Goal: Task Accomplishment & Management: Manage account settings

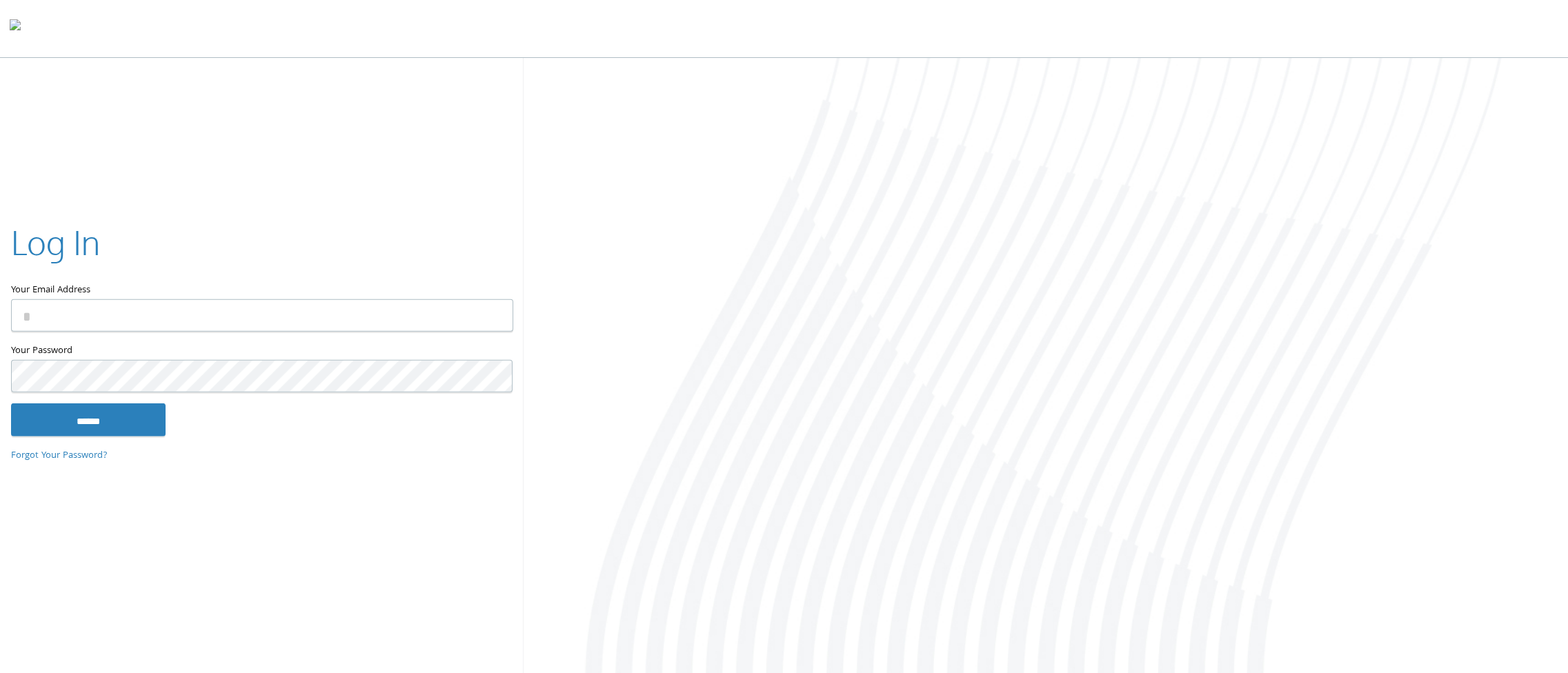
type input "**********"
drag, startPoint x: 139, startPoint y: 402, endPoint x: 137, endPoint y: 409, distance: 7.3
click at [138, 404] on form "**********" at bounding box center [261, 328] width 501 height 218
click at [137, 409] on input "******" at bounding box center [87, 419] width 154 height 33
